Goal: Task Accomplishment & Management: Use online tool/utility

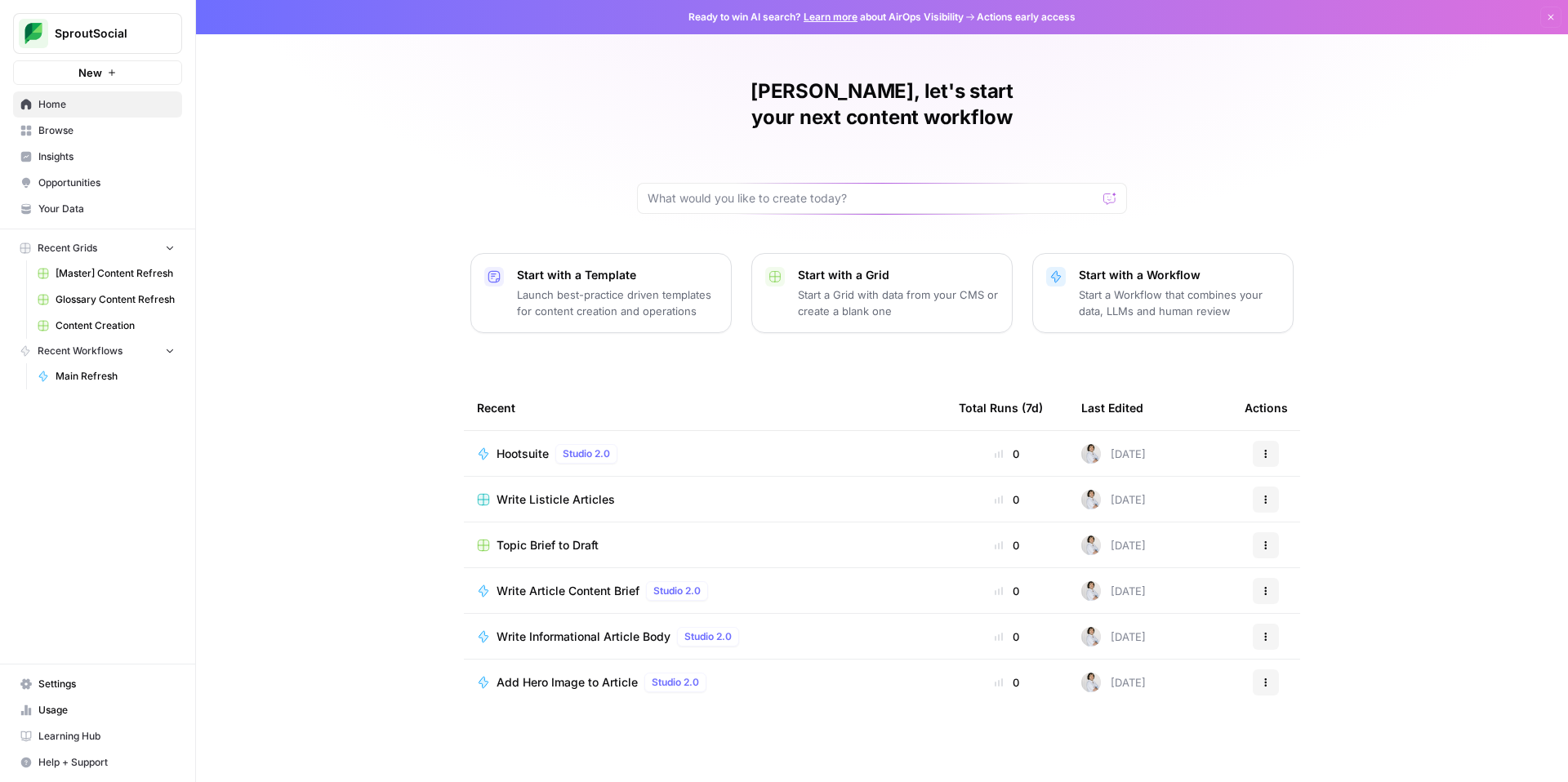
click at [138, 272] on span "[Master] Content Refresh" at bounding box center [115, 273] width 120 height 15
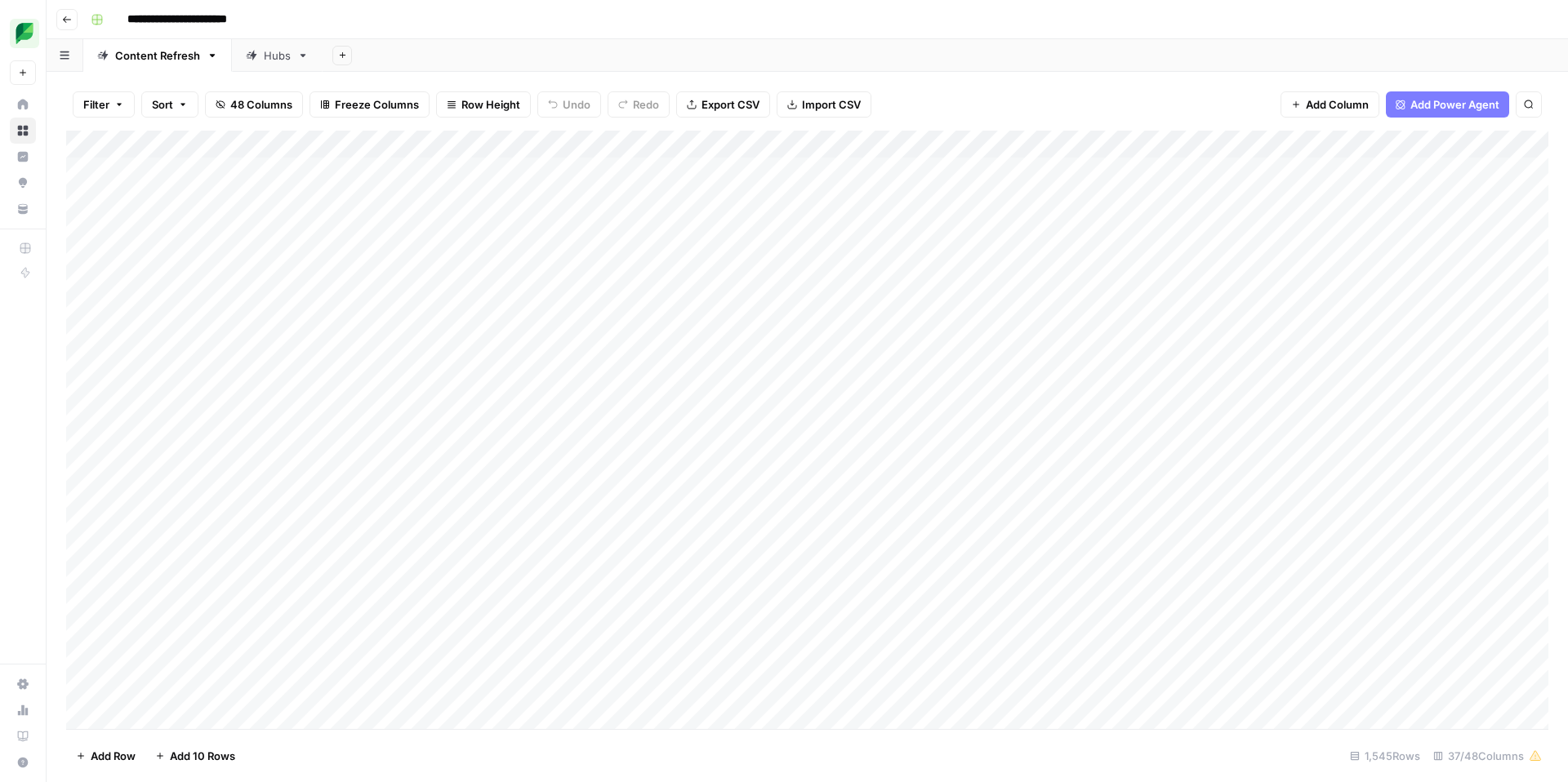
click at [169, 102] on span "Sort" at bounding box center [163, 105] width 21 height 16
click at [236, 202] on div "Add Sort" at bounding box center [337, 188] width 377 height 54
click at [240, 193] on button "Add Sort" at bounding box center [337, 192] width 351 height 21
click at [284, 189] on input "text" at bounding box center [291, 188] width 165 height 16
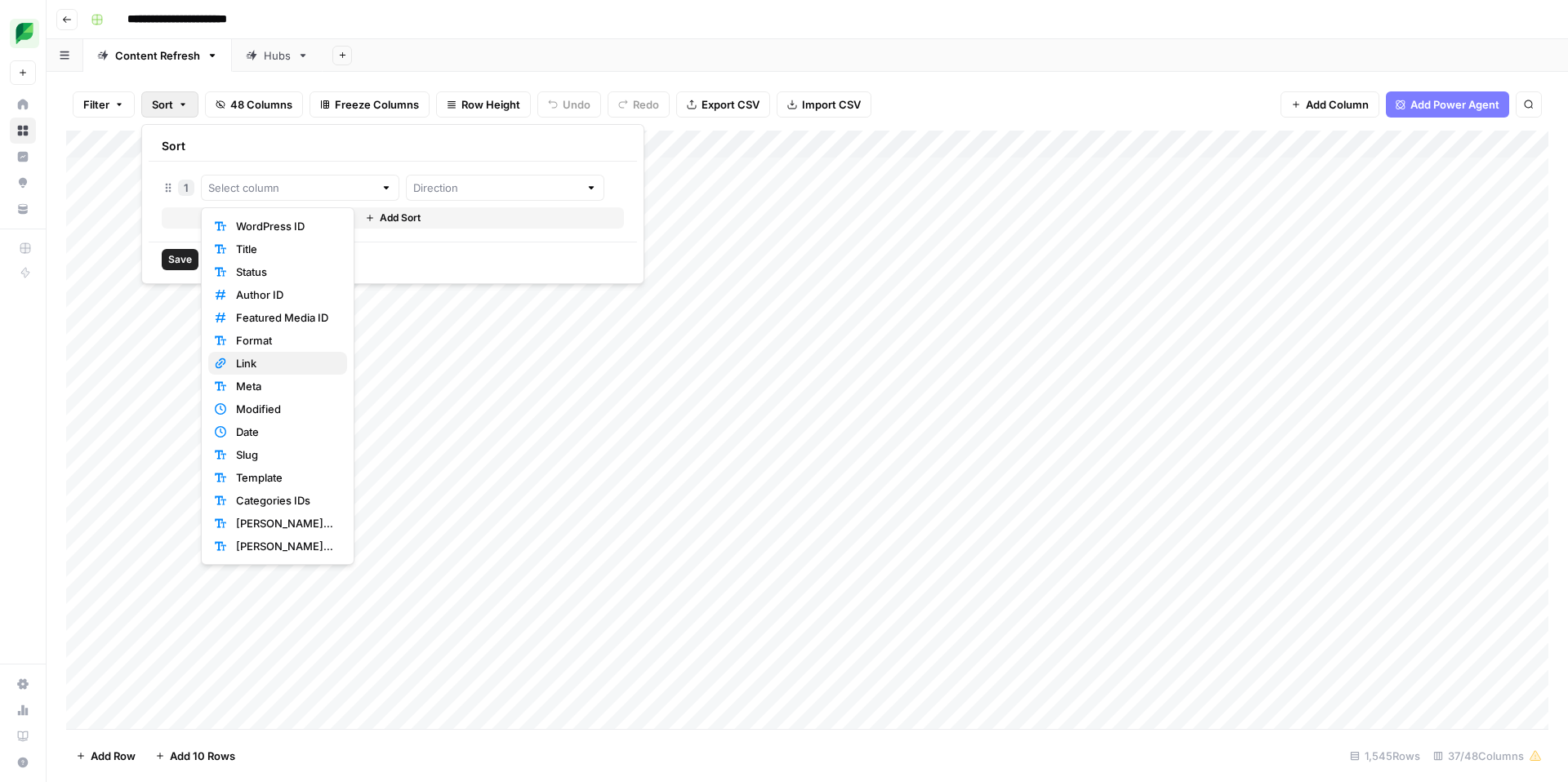
click at [286, 364] on span "Link" at bounding box center [285, 364] width 98 height 16
type input "Link"
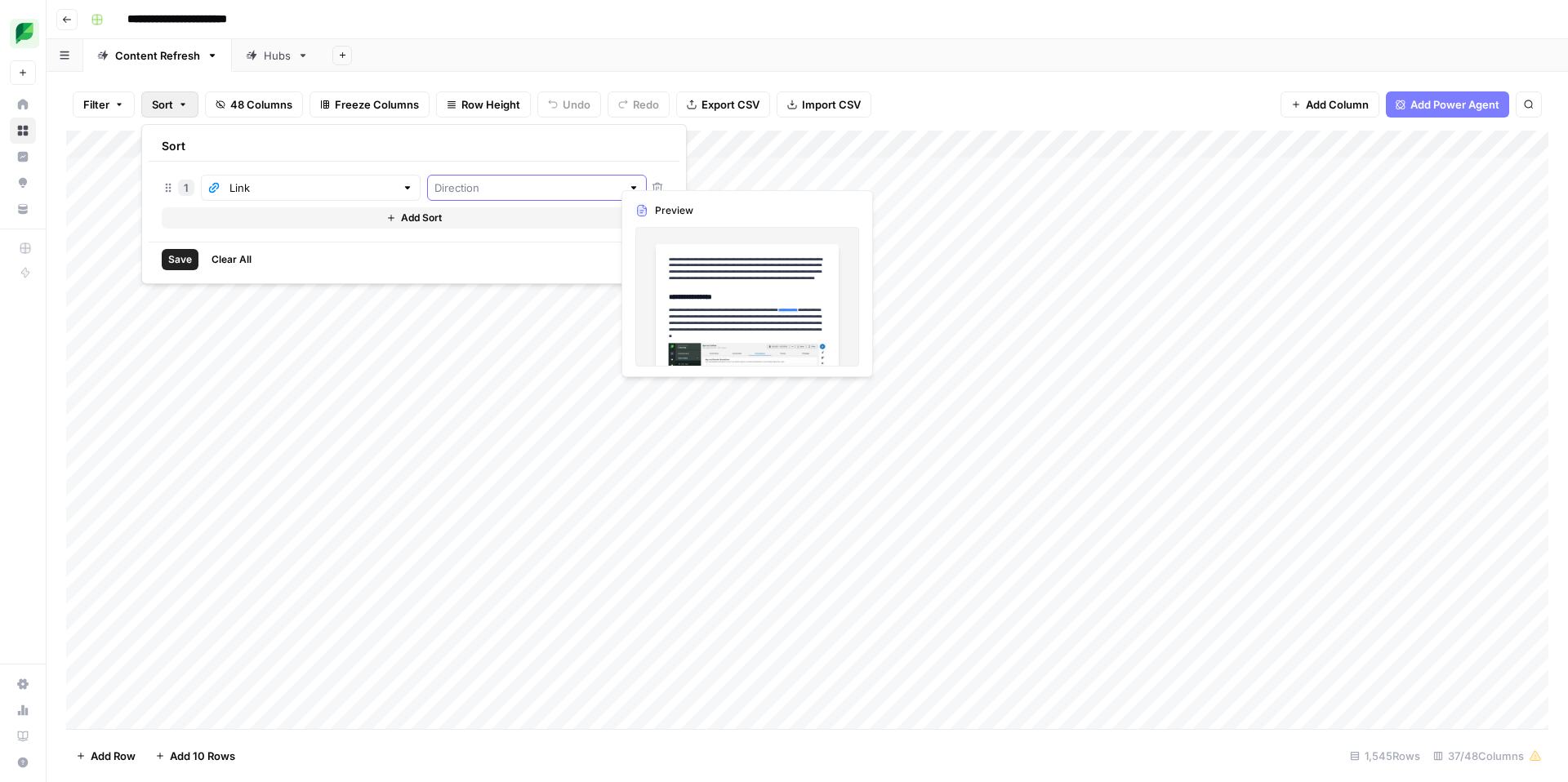
click at [445, 182] on input "text" at bounding box center [528, 188] width 187 height 16
click at [445, 226] on span "Ascending" at bounding box center [467, 226] width 141 height 16
type input "Ascending"
click at [184, 256] on span "Save" at bounding box center [179, 260] width 24 height 15
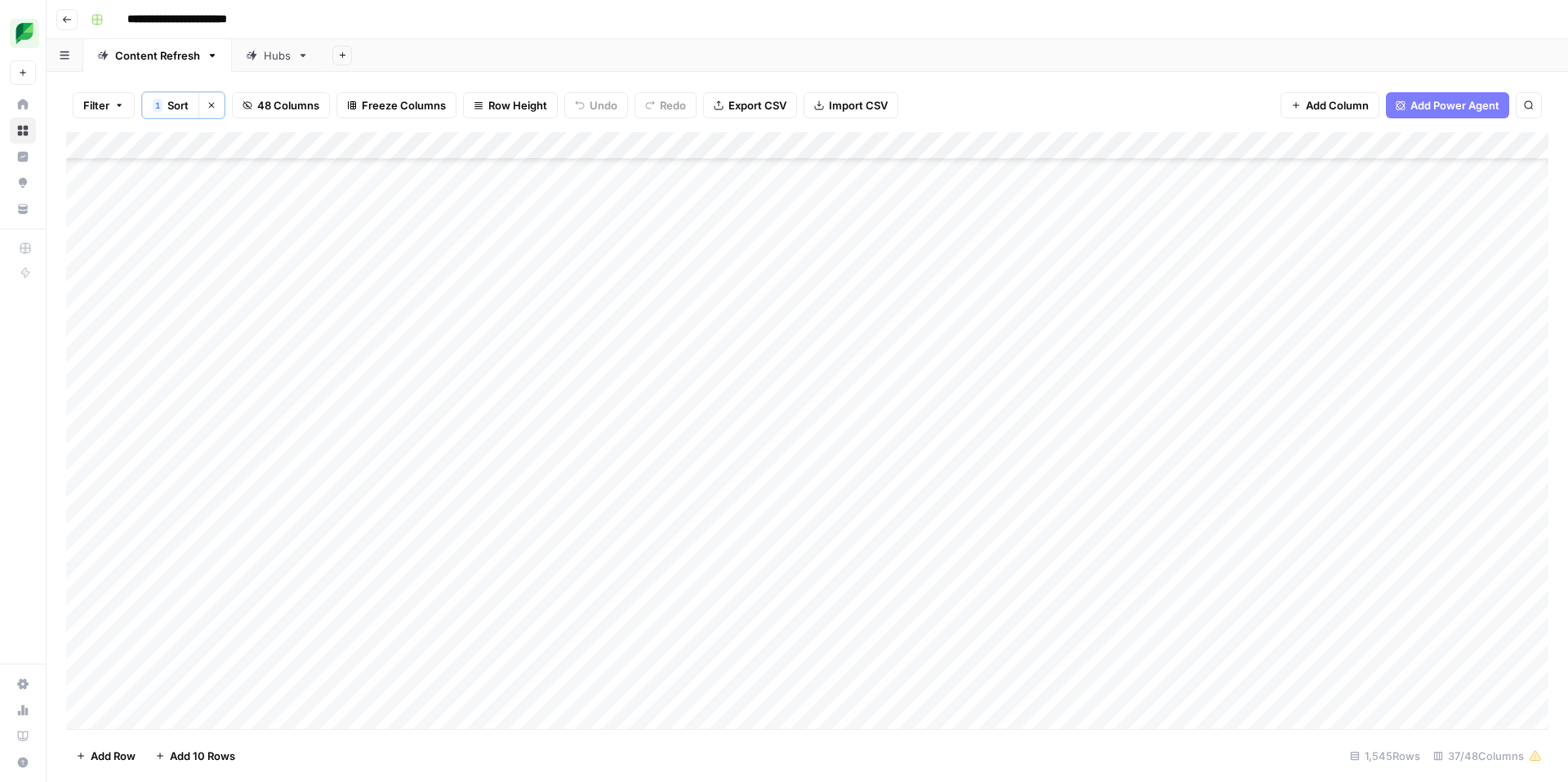
scroll to position [5787, 0]
click at [1336, 436] on div "Add Column" at bounding box center [807, 431] width 1482 height 597
click at [1365, 440] on div "Add Column" at bounding box center [807, 431] width 1482 height 597
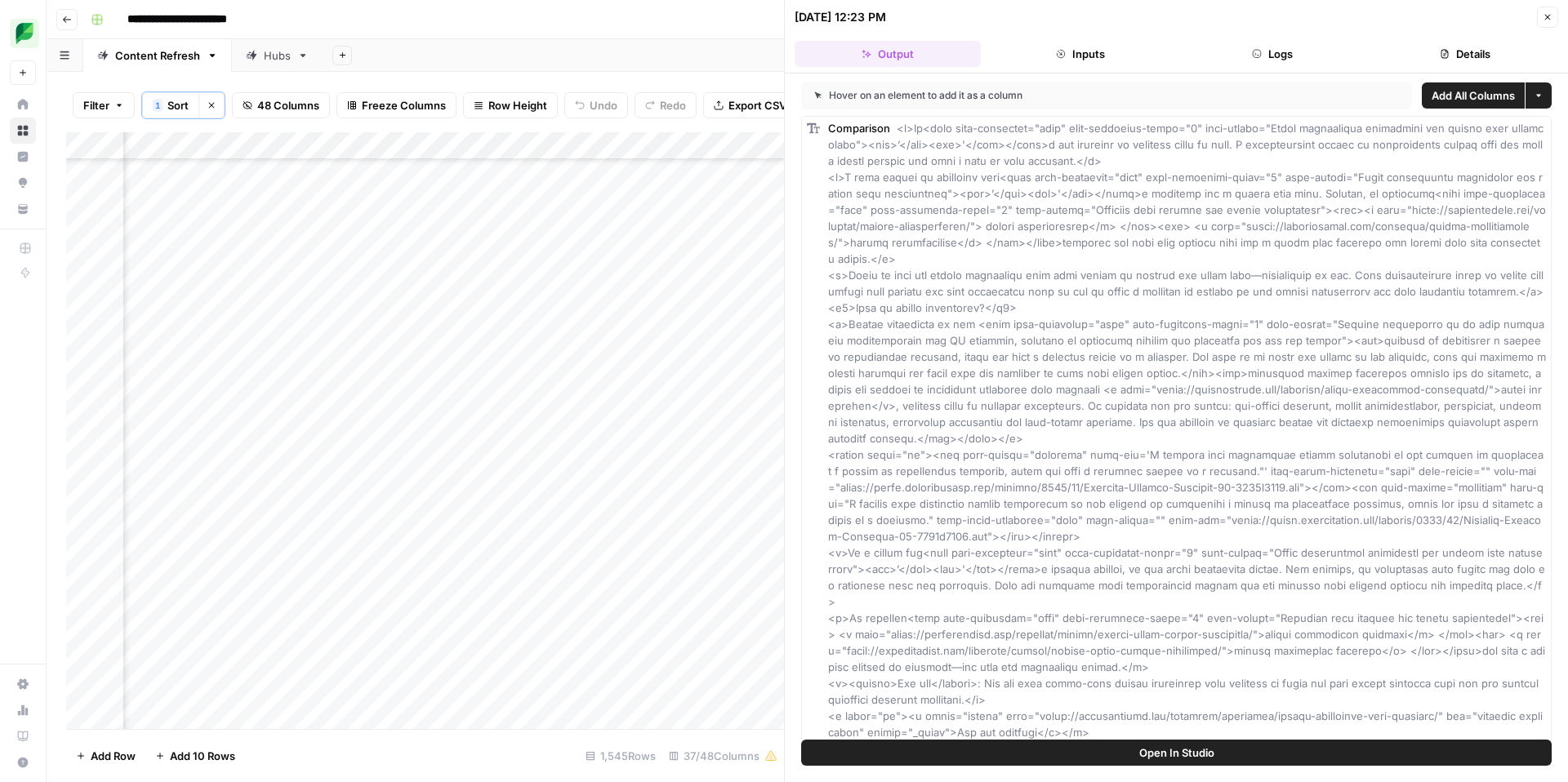
click at [1544, 16] on icon "button" at bounding box center [1548, 17] width 10 height 10
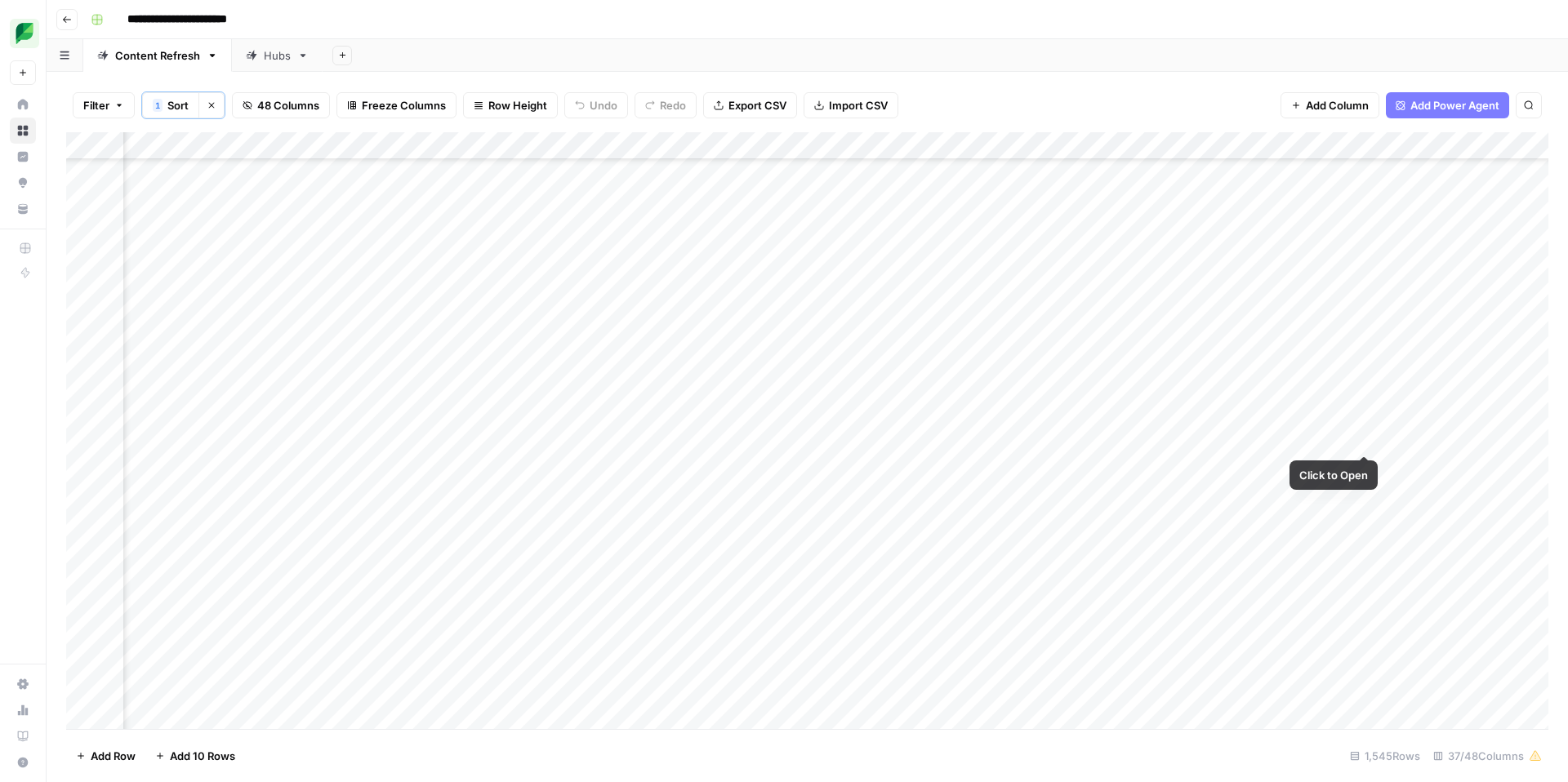
click at [1370, 439] on div "Add Column" at bounding box center [807, 431] width 1482 height 597
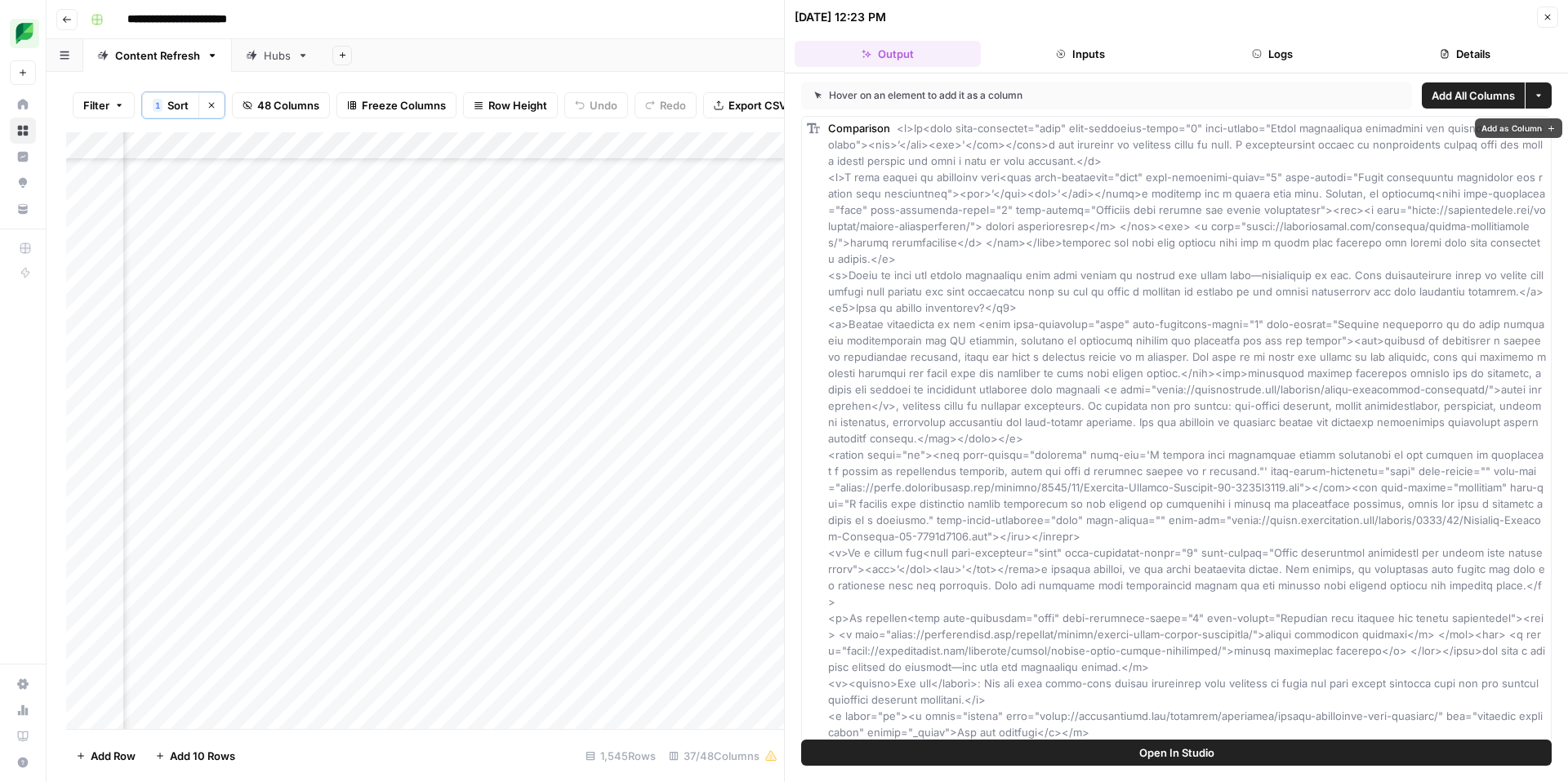
click at [1290, 47] on button "Logs" at bounding box center [1272, 54] width 186 height 26
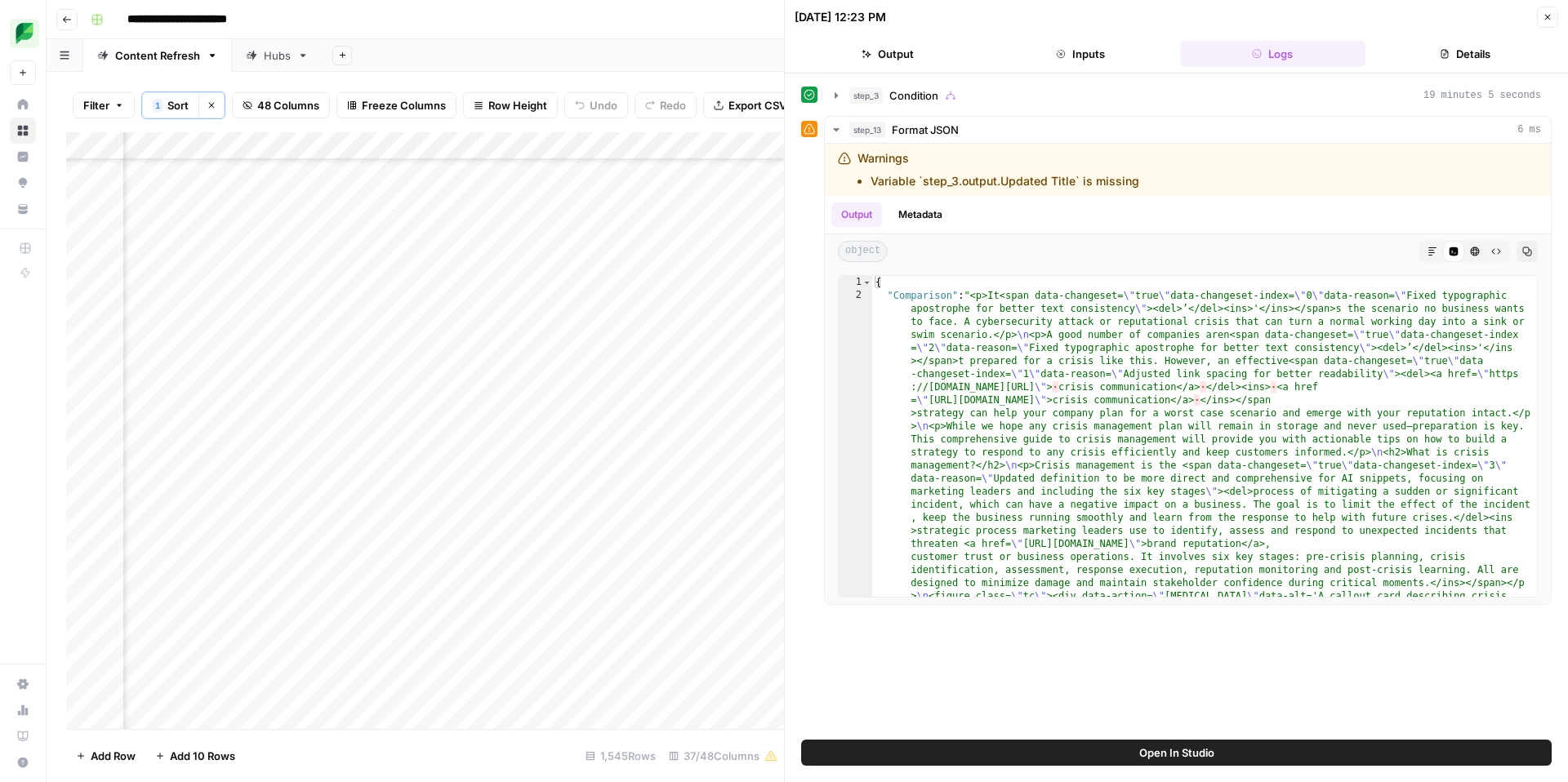
click at [1546, 16] on icon "button" at bounding box center [1548, 17] width 6 height 6
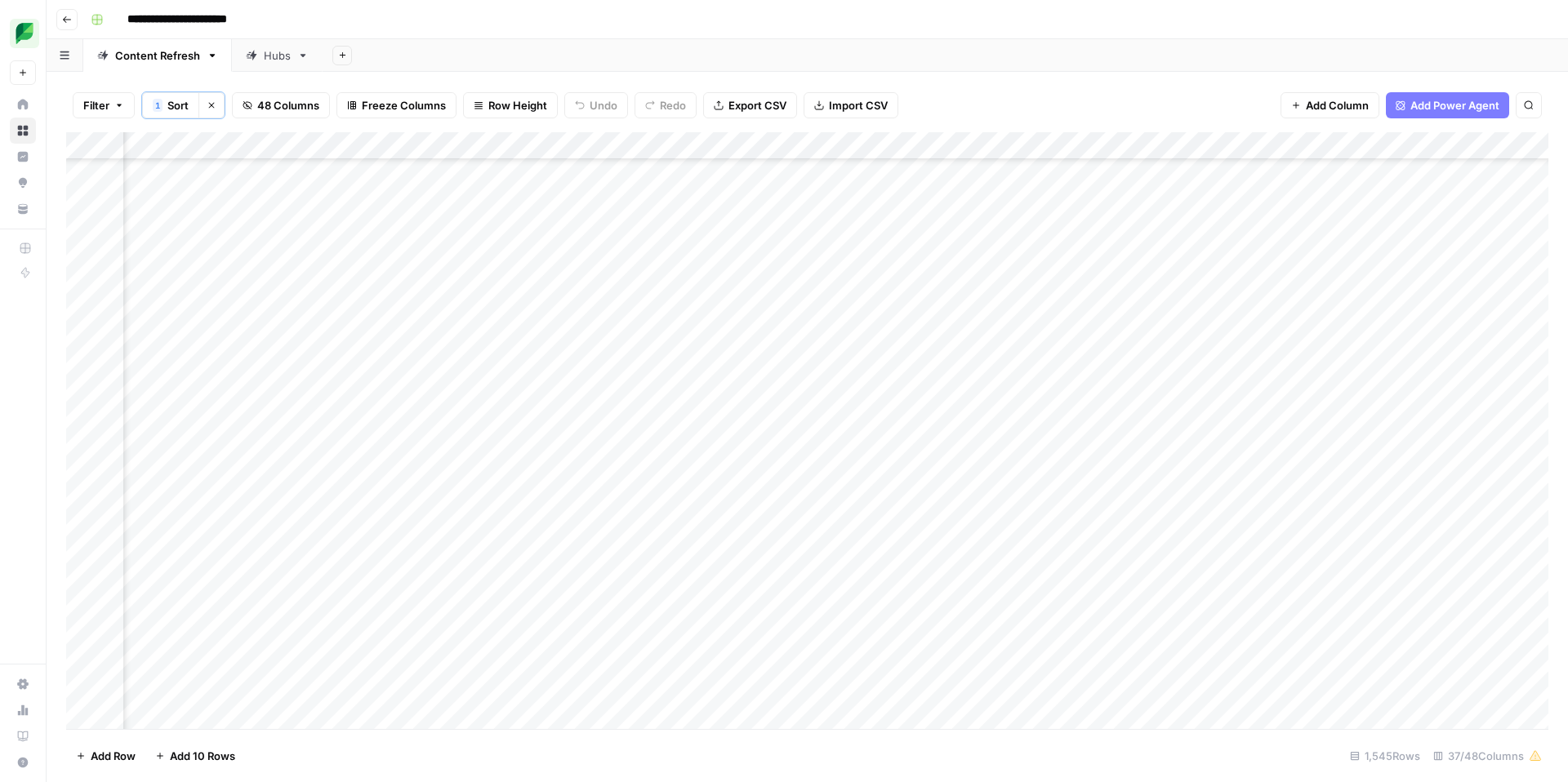
click at [1428, 439] on div "Add Column" at bounding box center [807, 431] width 1482 height 597
click at [1380, 440] on div "Add Column" at bounding box center [807, 431] width 1482 height 597
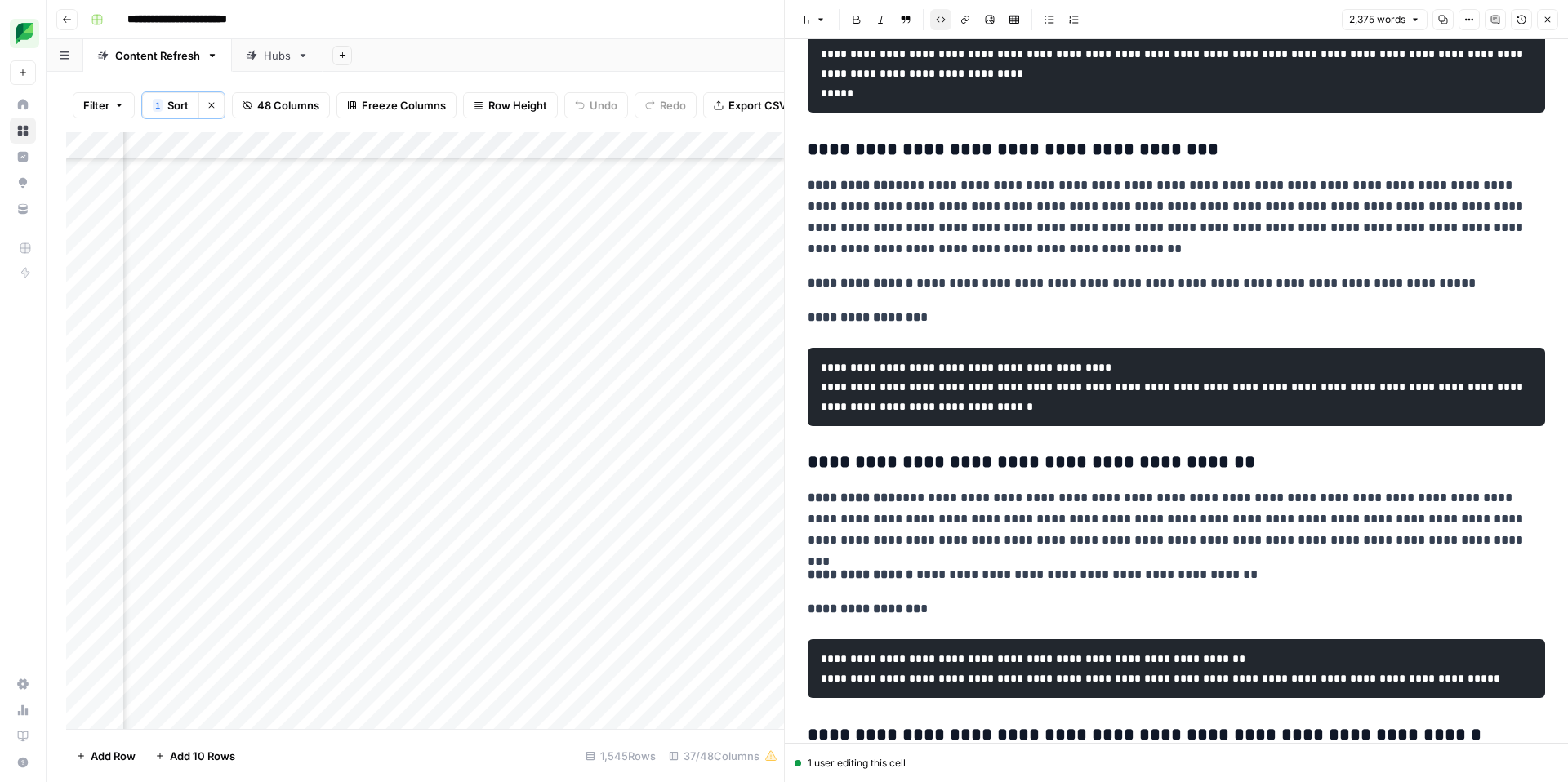
scroll to position [8645, 0]
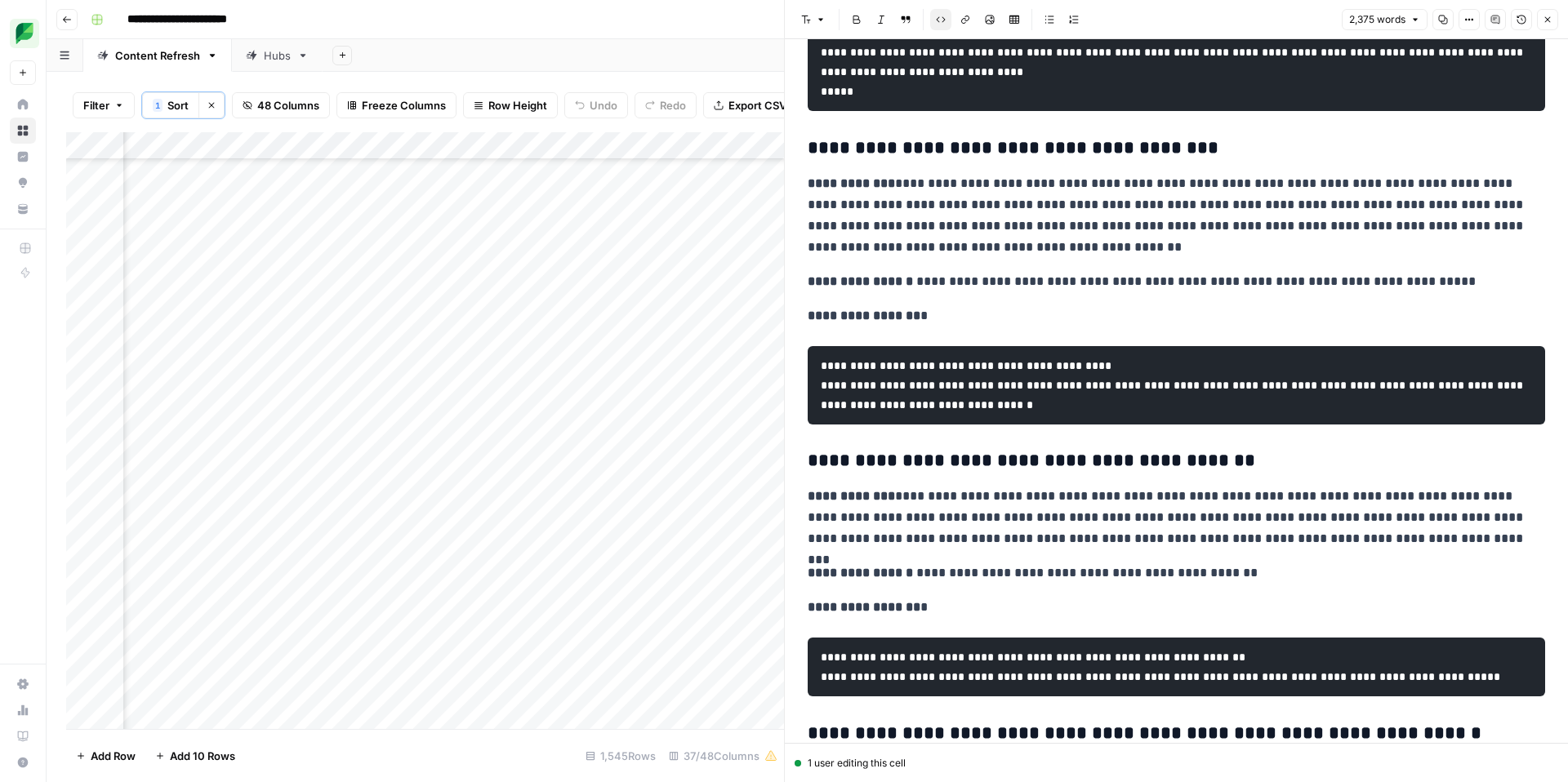
click at [1552, 20] on span "Close" at bounding box center [1552, 20] width 1 height 1
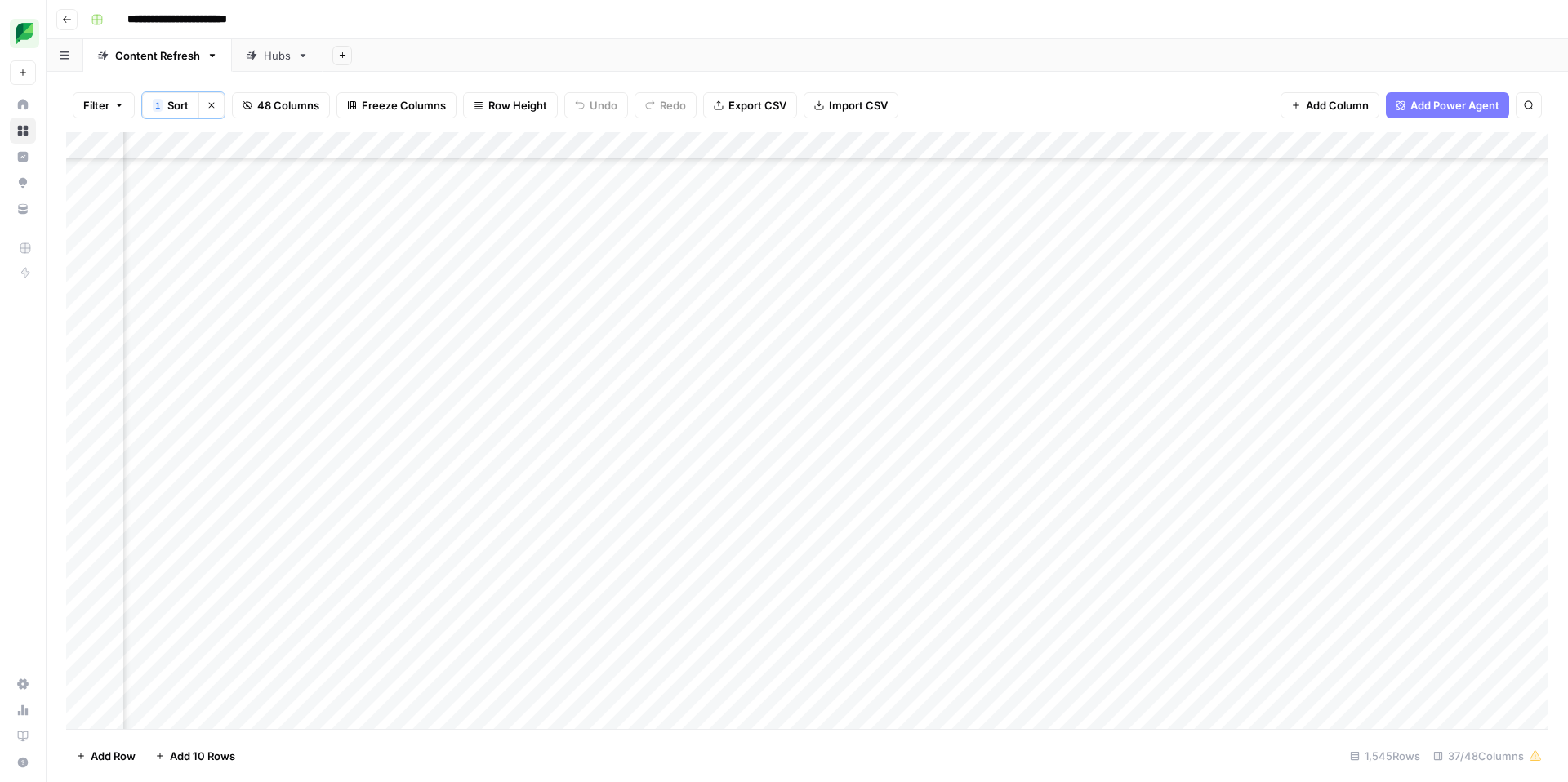
click at [991, 439] on div "Add Column" at bounding box center [807, 431] width 1482 height 597
click at [1090, 433] on div "Add Column" at bounding box center [807, 431] width 1482 height 597
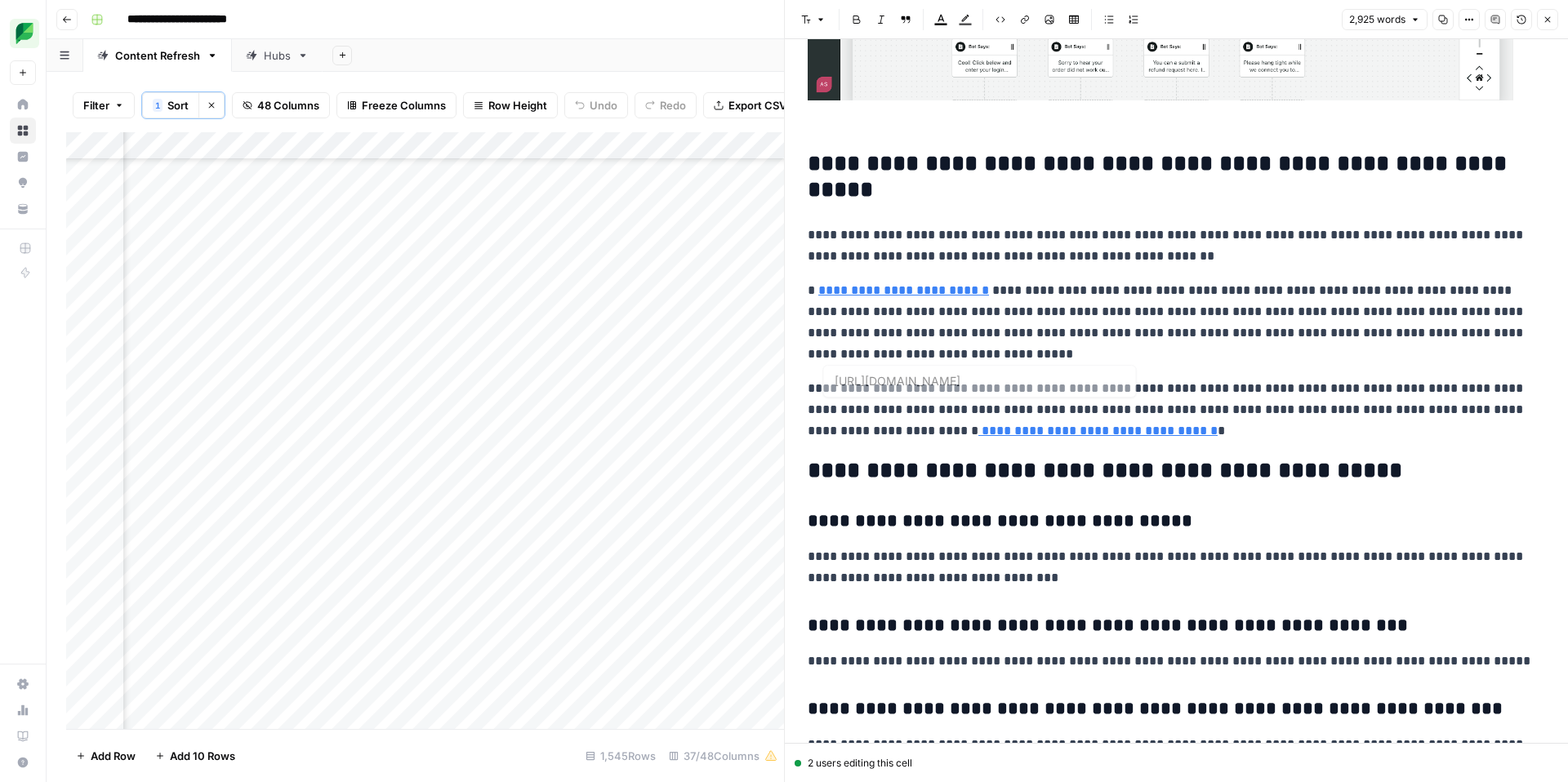
scroll to position [11735, 0]
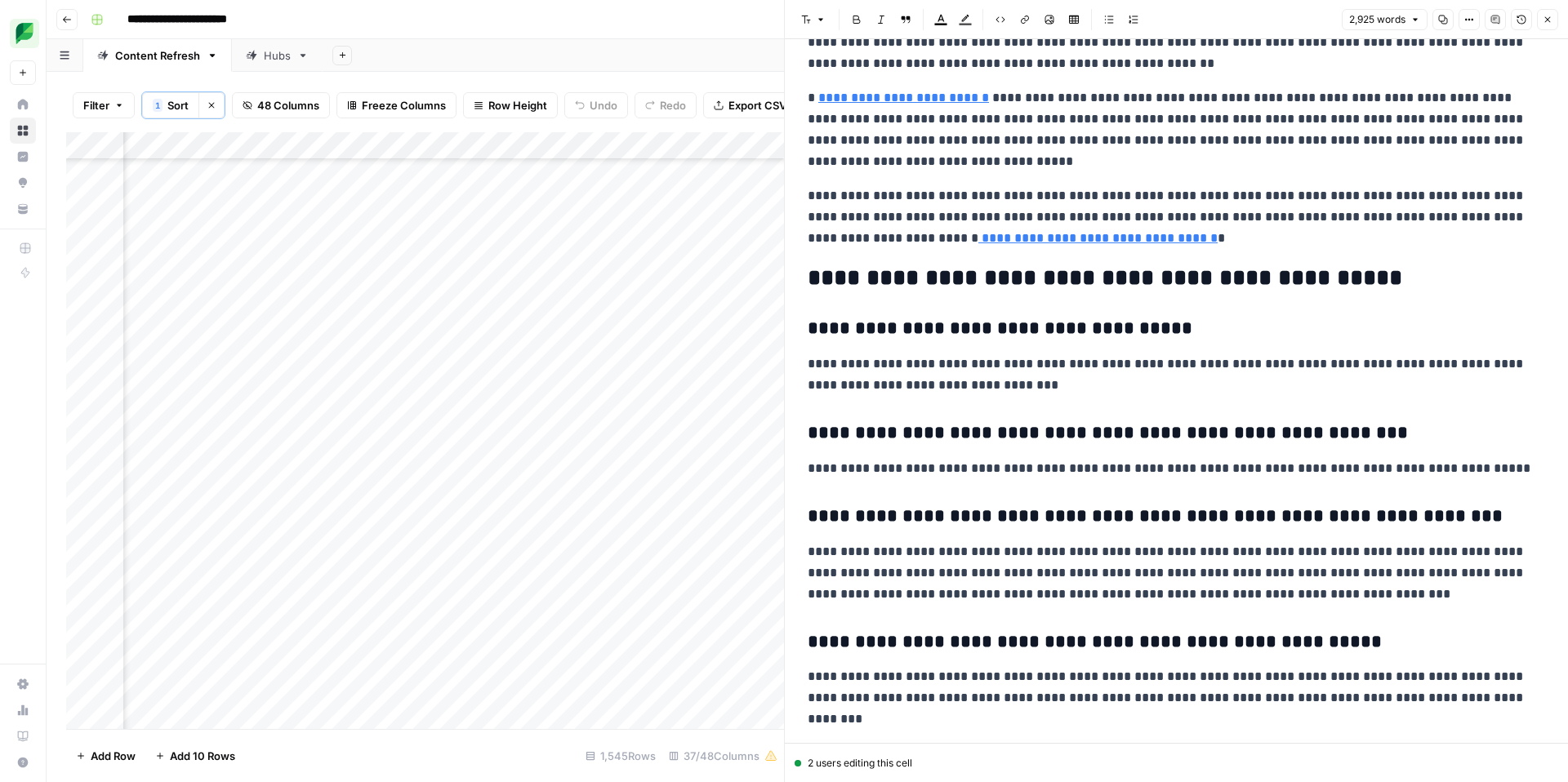
click at [1544, 20] on icon "button" at bounding box center [1548, 20] width 10 height 10
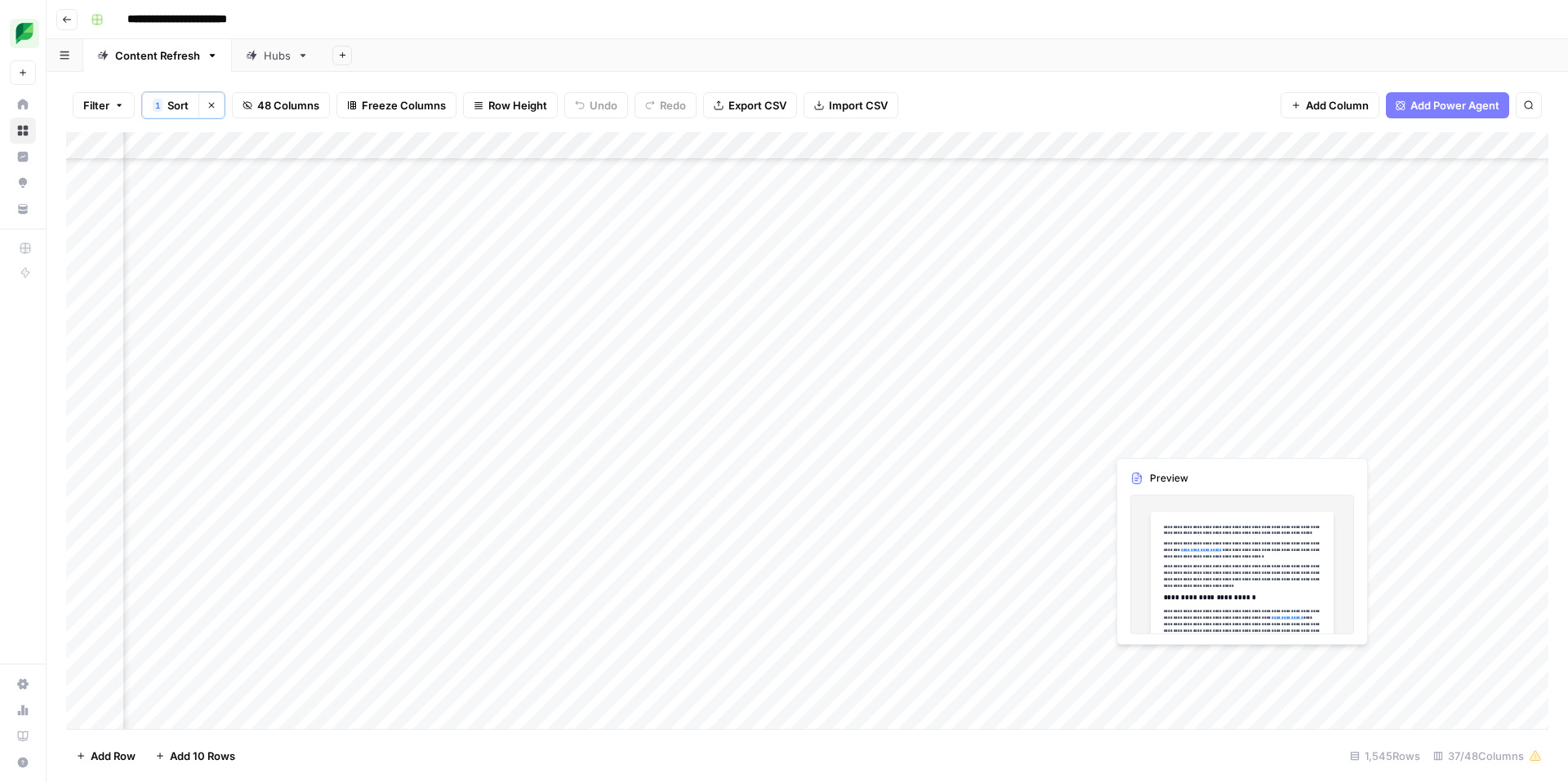
click at [1234, 440] on div "Add Column" at bounding box center [807, 431] width 1482 height 597
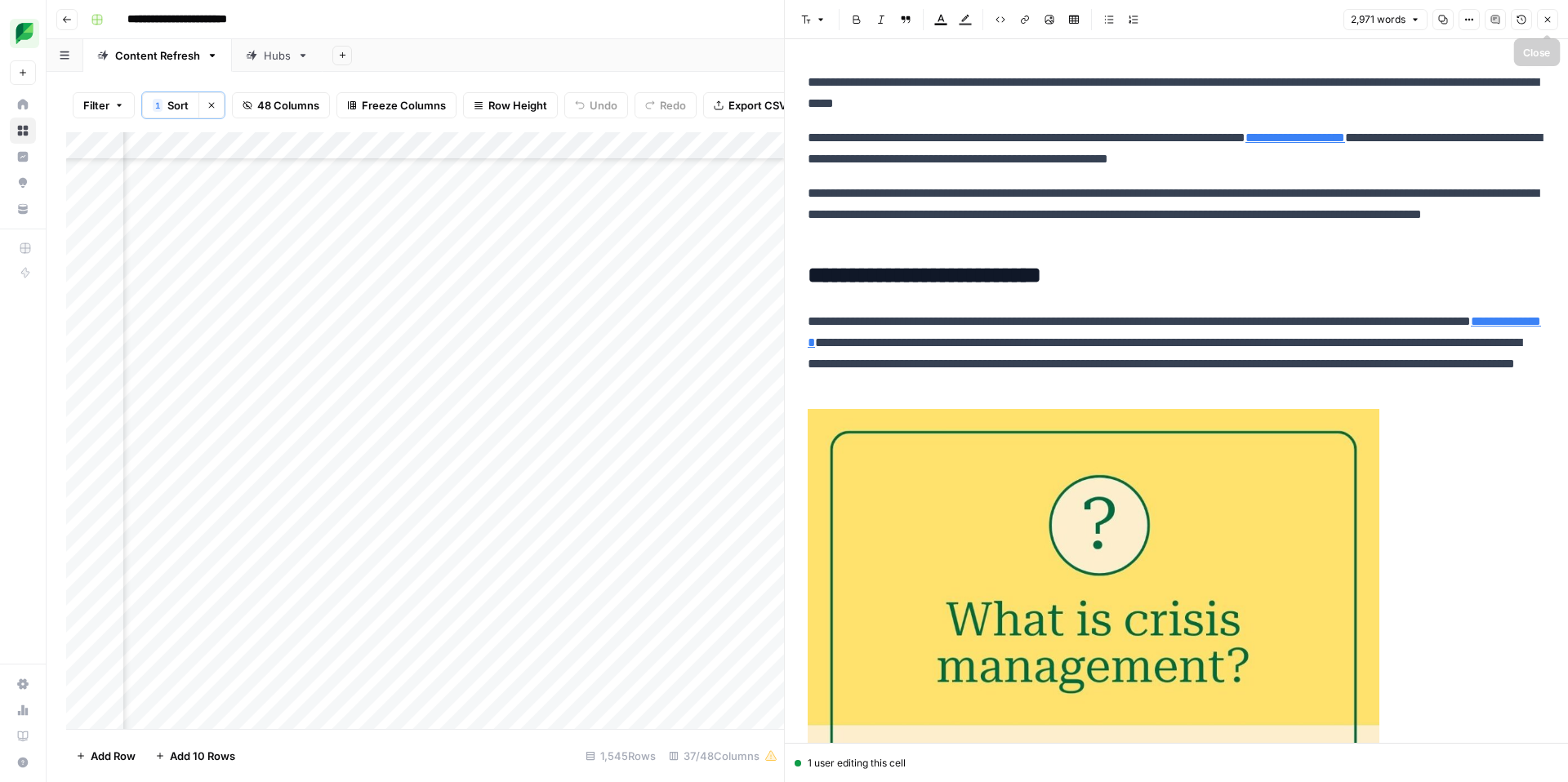
click at [1546, 20] on icon "button" at bounding box center [1548, 20] width 6 height 6
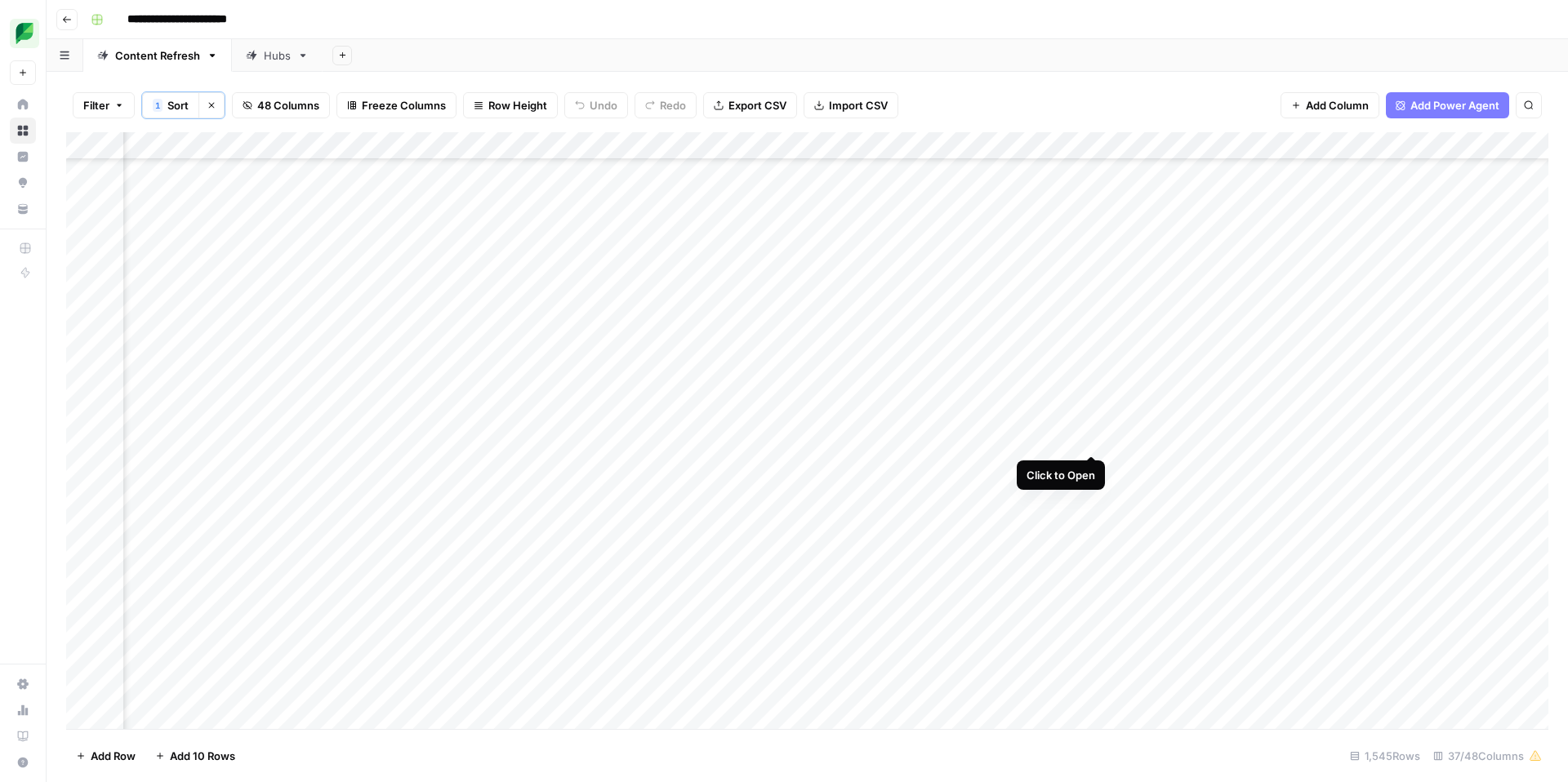
click at [1089, 438] on div "Add Column" at bounding box center [807, 431] width 1482 height 597
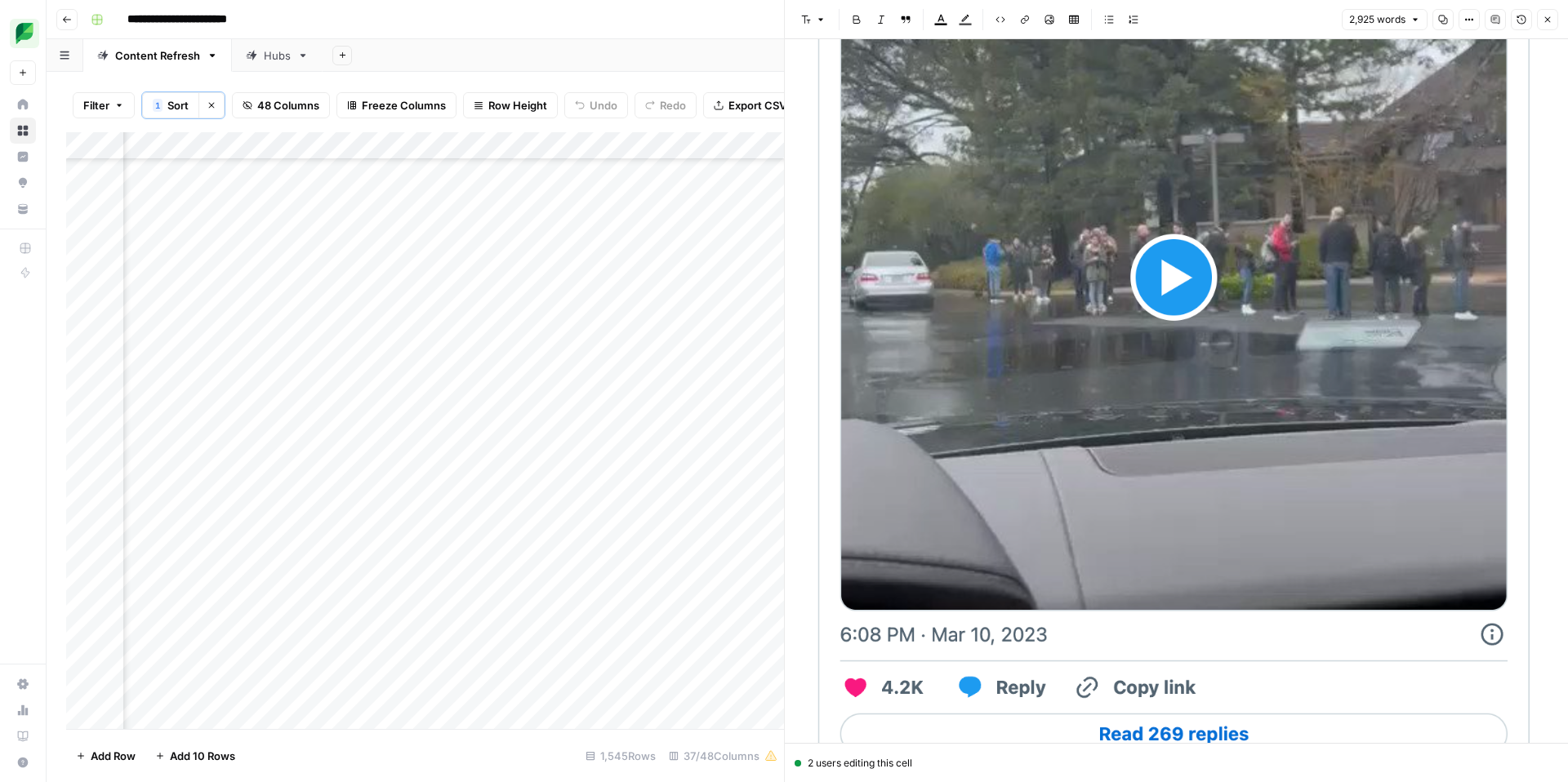
scroll to position [3948, 0]
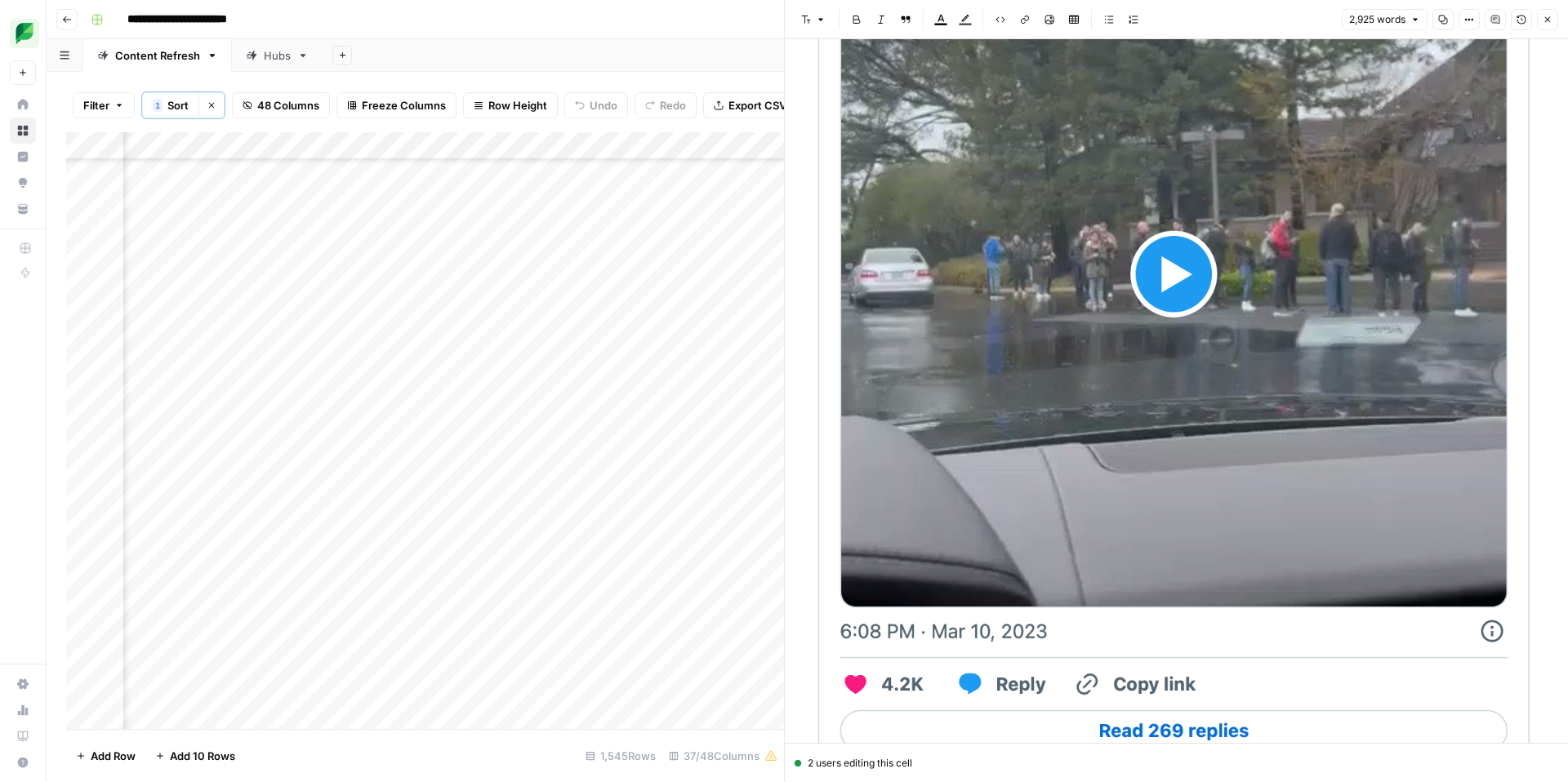
click at [1180, 305] on img at bounding box center [1176, 283] width 738 height 1003
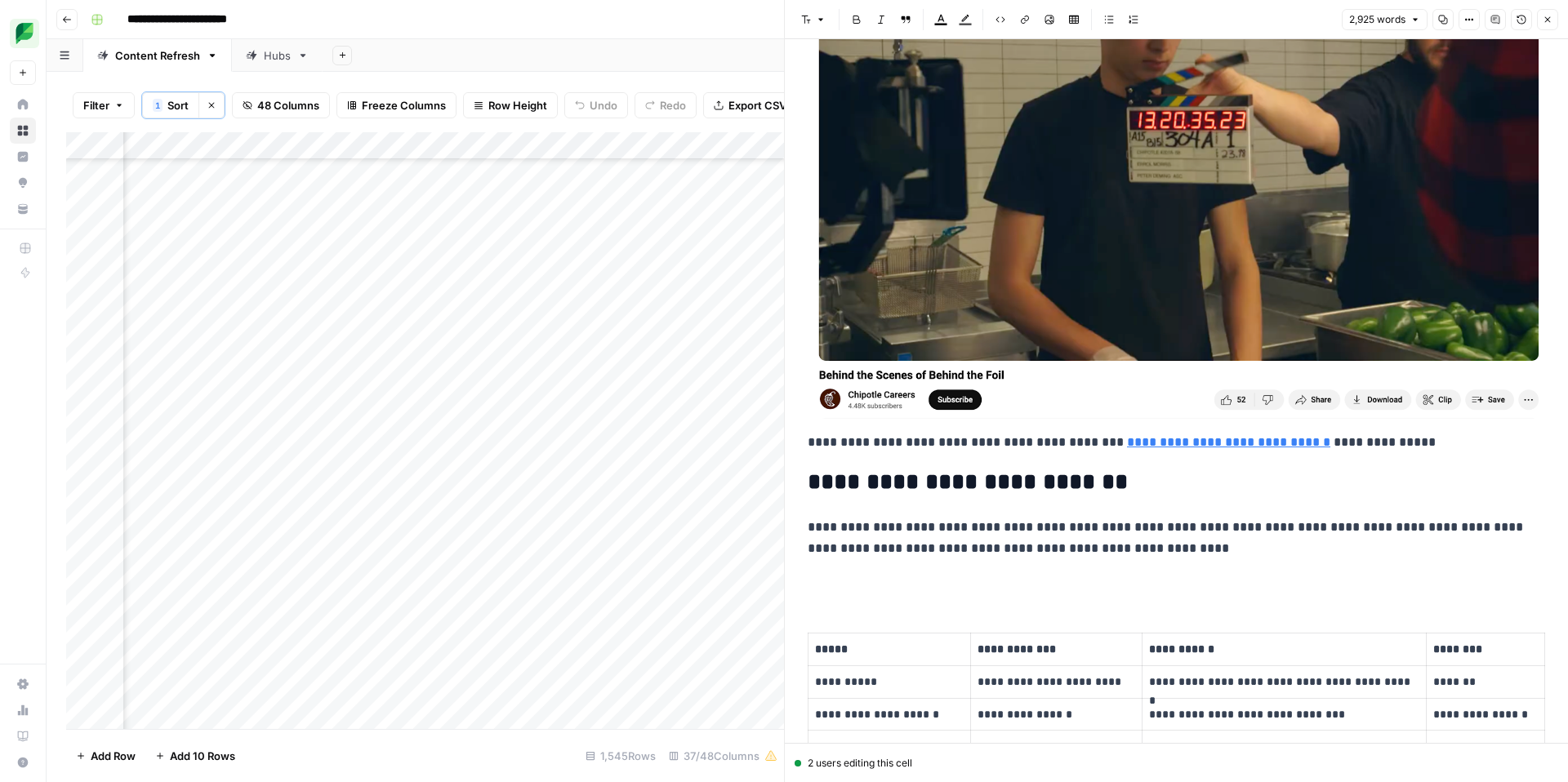
scroll to position [5141, 0]
